Goal: Task Accomplishment & Management: Use online tool/utility

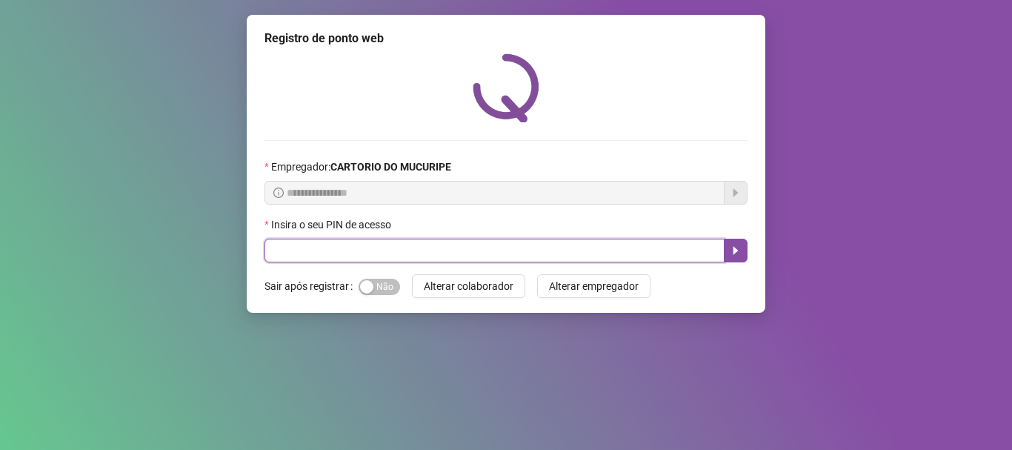
click at [425, 246] on input "text" at bounding box center [494, 250] width 460 height 24
type input "*****"
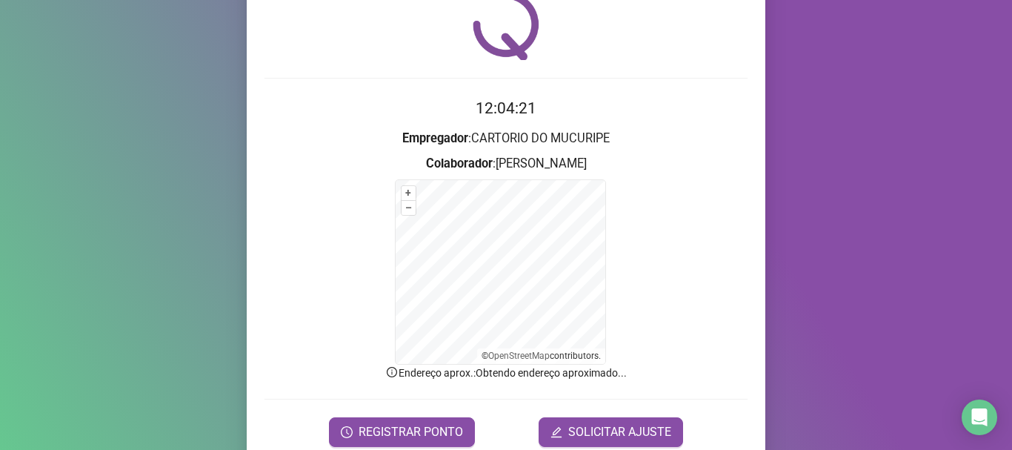
scroll to position [124, 0]
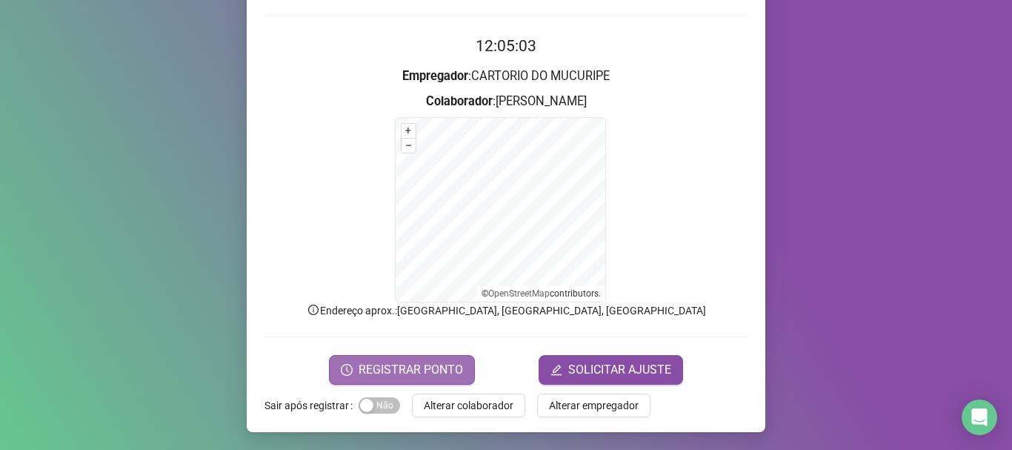
click at [438, 370] on span "REGISTRAR PONTO" at bounding box center [410, 370] width 104 height 18
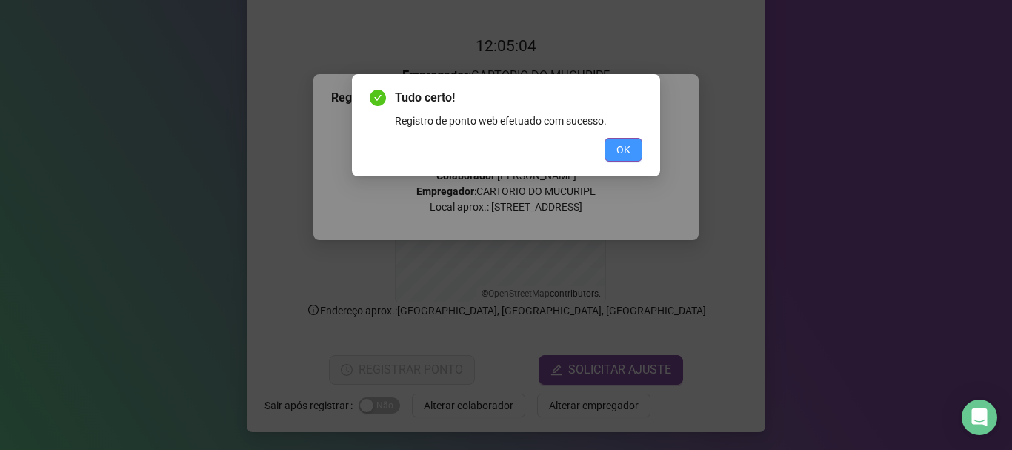
click at [626, 144] on span "OK" at bounding box center [623, 149] width 14 height 16
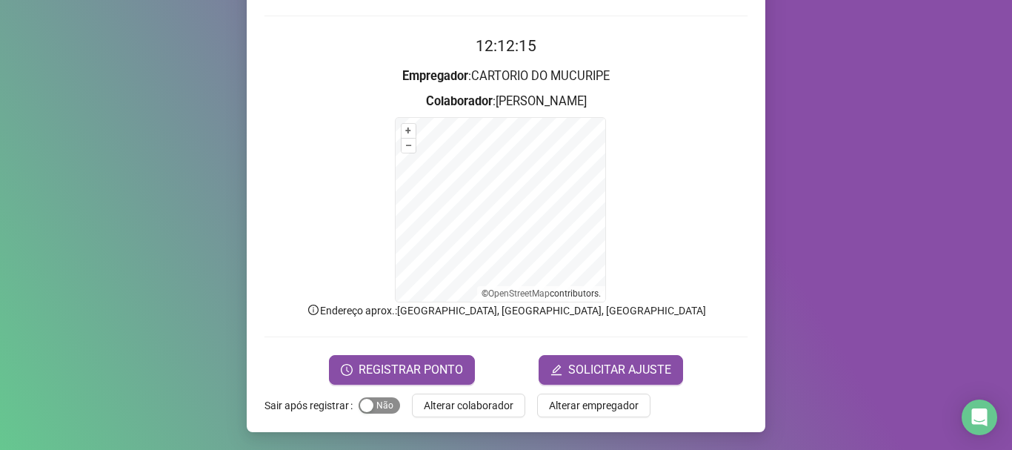
click at [376, 410] on span "Sim Não" at bounding box center [378, 405] width 41 height 16
click at [430, 398] on span "Alterar colaborador" at bounding box center [469, 405] width 90 height 16
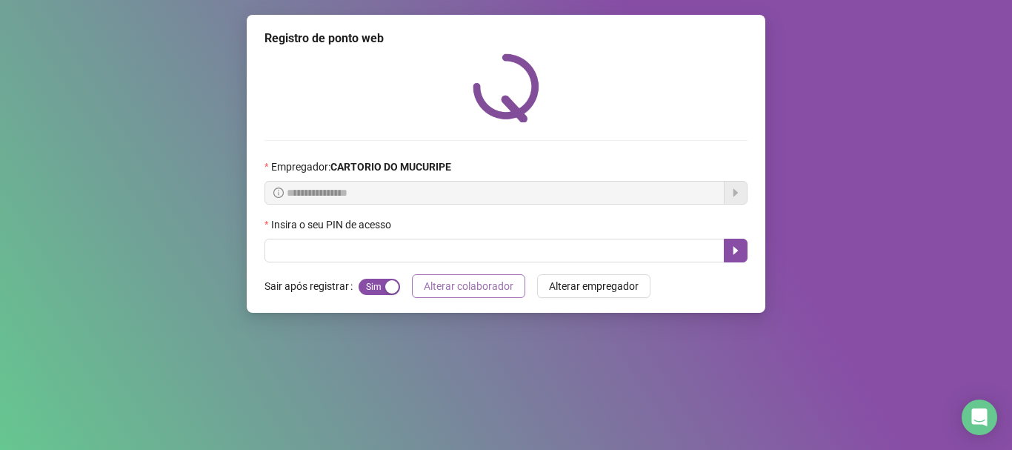
scroll to position [0, 0]
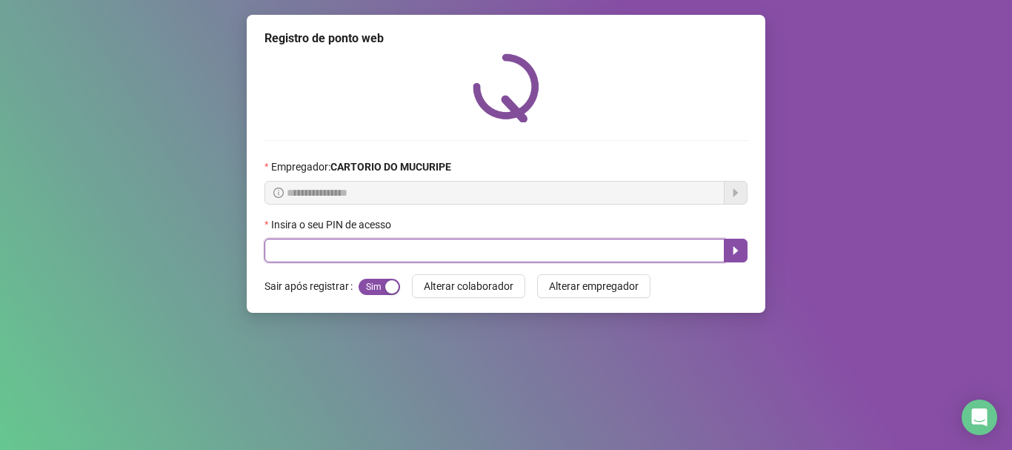
click at [418, 248] on input "text" at bounding box center [494, 250] width 460 height 24
type input "*****"
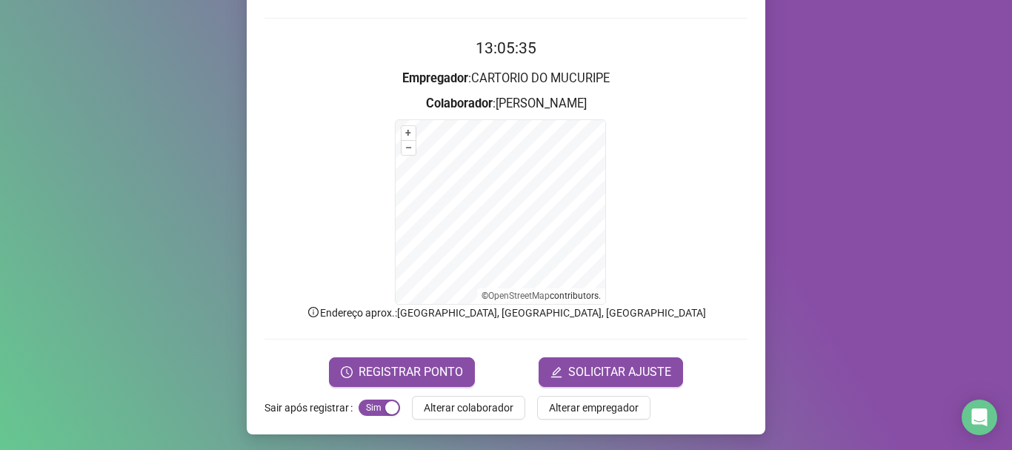
scroll to position [124, 0]
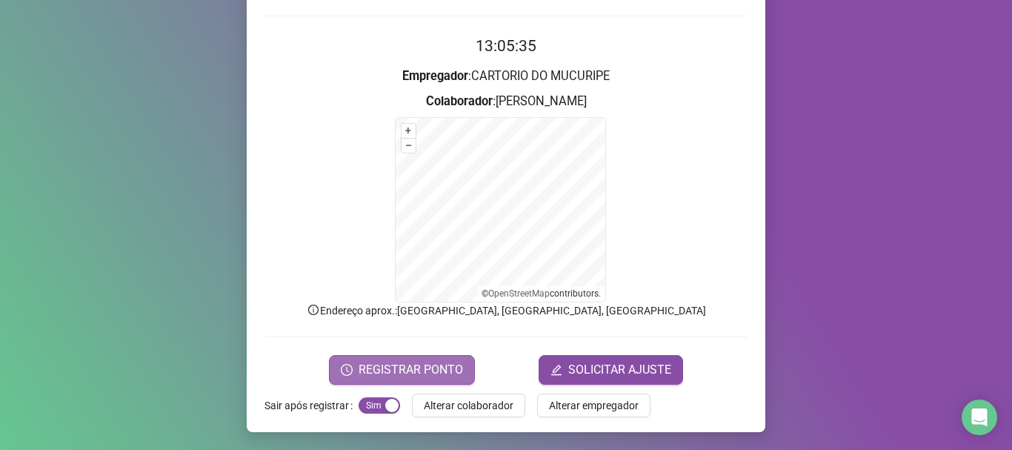
click at [440, 374] on span "REGISTRAR PONTO" at bounding box center [410, 370] width 104 height 18
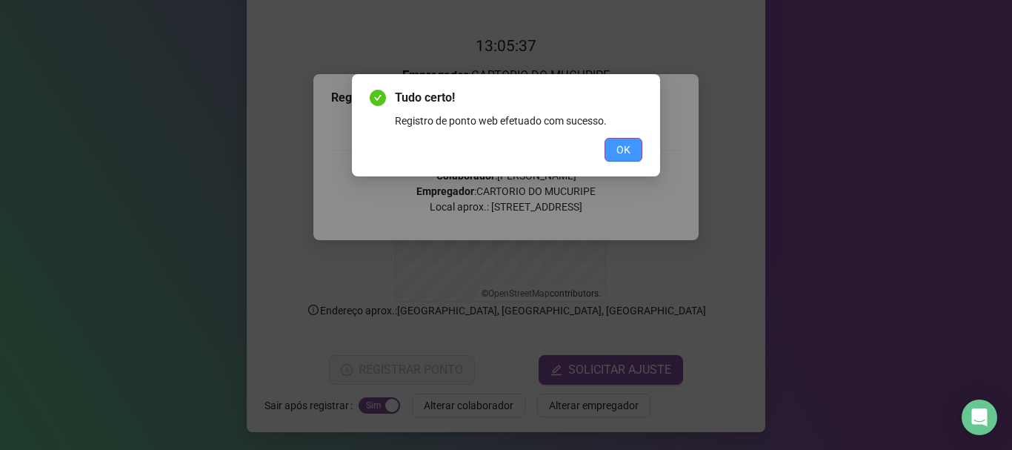
click at [619, 150] on span "OK" at bounding box center [623, 149] width 14 height 16
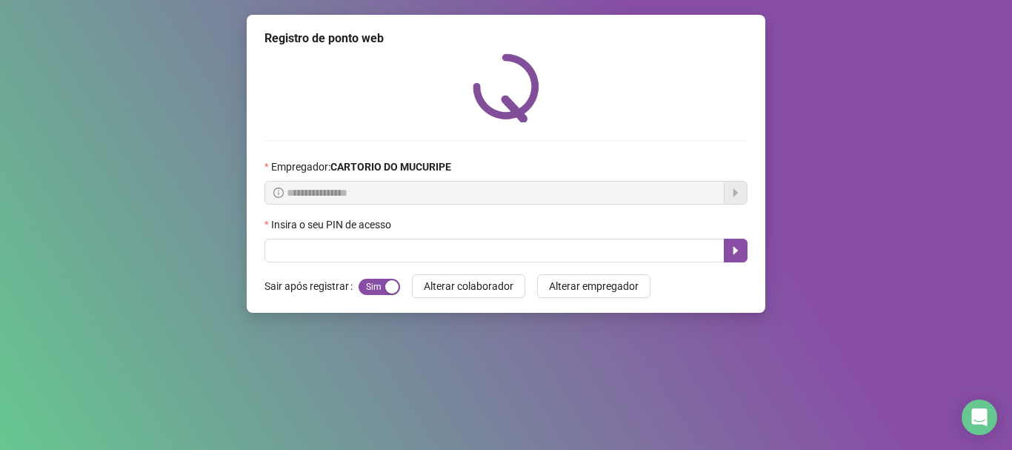
scroll to position [0, 0]
drag, startPoint x: 180, startPoint y: 196, endPoint x: 255, endPoint y: 257, distance: 96.8
click at [186, 199] on div "**********" at bounding box center [506, 225] width 1012 height 450
